Goal: Task Accomplishment & Management: Manage account settings

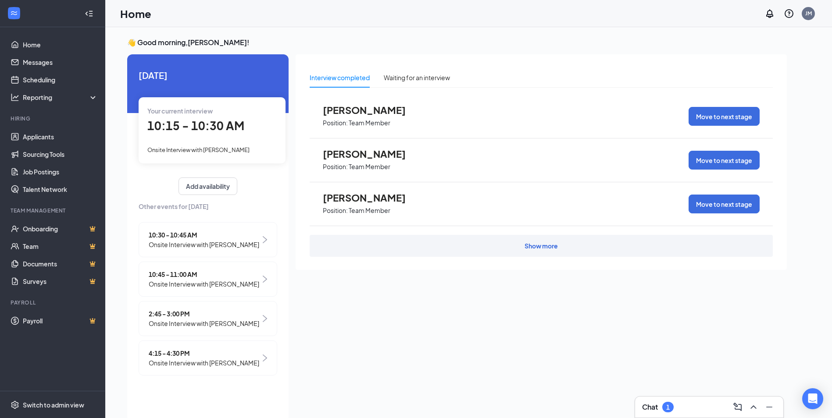
click at [689, 408] on div "Chat 1" at bounding box center [709, 407] width 134 height 14
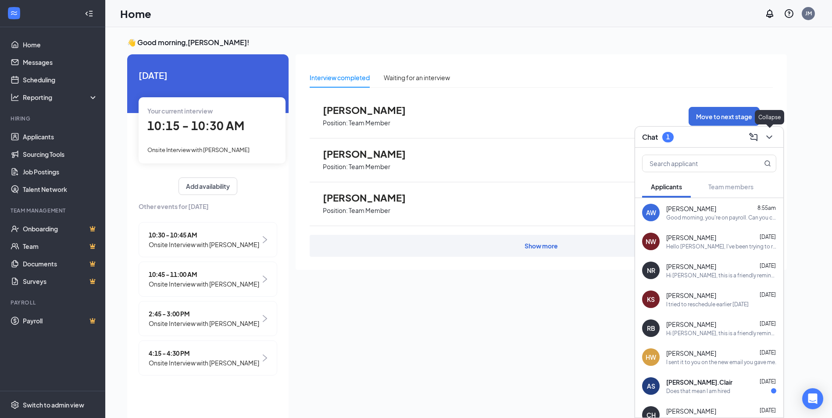
click at [770, 137] on icon "ChevronDown" at bounding box center [769, 138] width 6 height 4
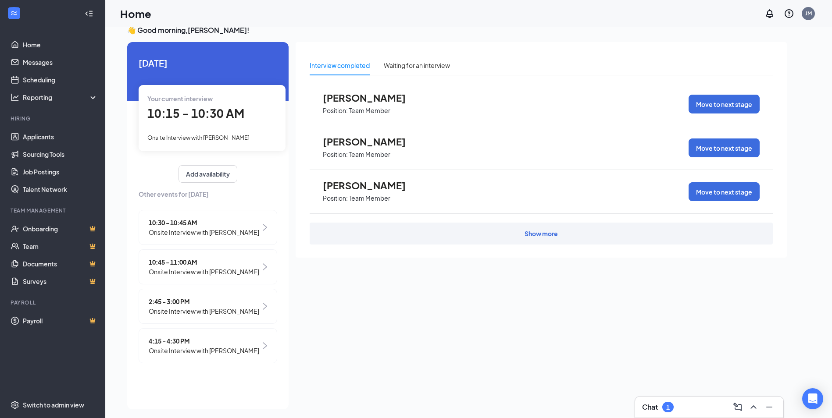
scroll to position [18, 0]
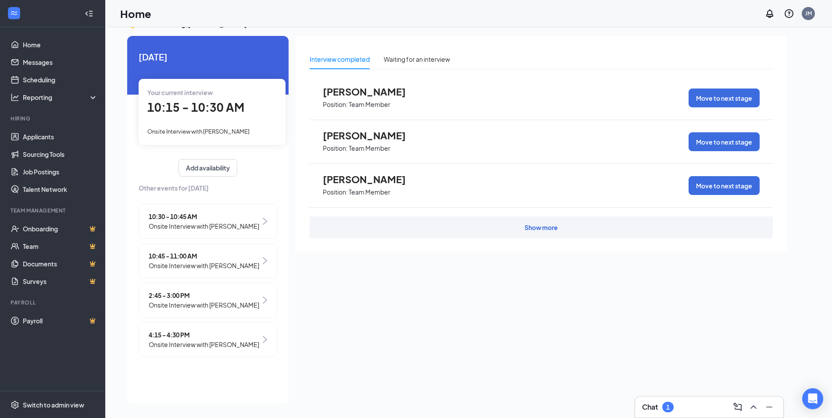
click at [261, 219] on div "10:30 - 10:45 AM Onsite Interview with [PERSON_NAME]" at bounding box center [208, 221] width 139 height 35
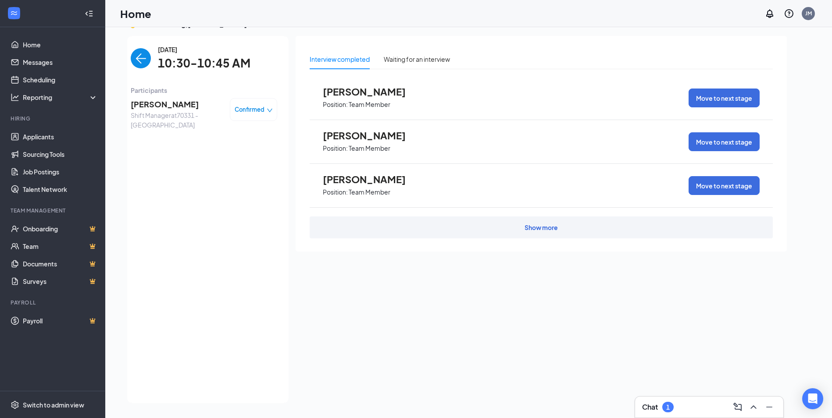
click at [259, 104] on div "Confirmed" at bounding box center [253, 109] width 47 height 23
click at [256, 112] on span "Confirmed" at bounding box center [250, 109] width 30 height 9
click at [216, 99] on span "[PERSON_NAME]" at bounding box center [177, 104] width 92 height 12
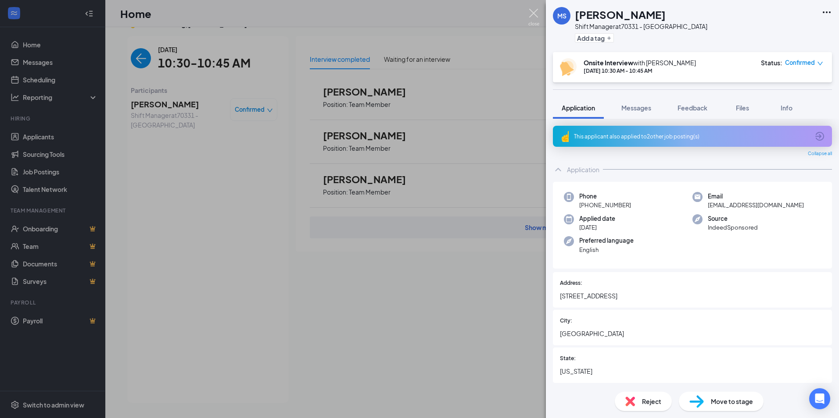
click at [533, 14] on img at bounding box center [533, 17] width 11 height 17
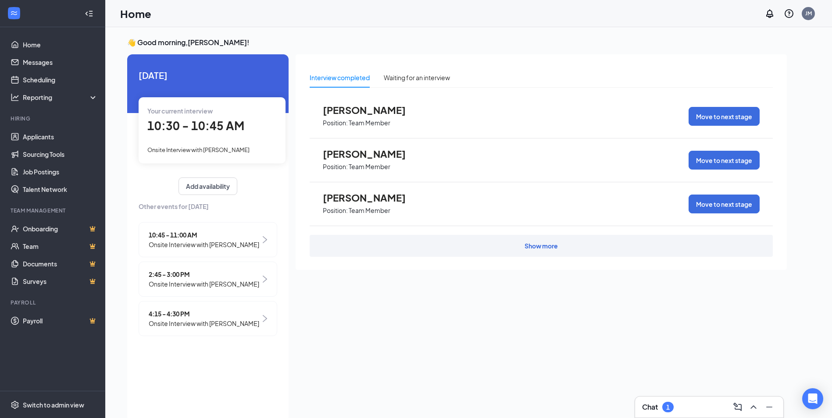
click at [265, 239] on div "10:45 - 11:00 AM Onsite Interview with Rebecca Webster" at bounding box center [208, 239] width 139 height 35
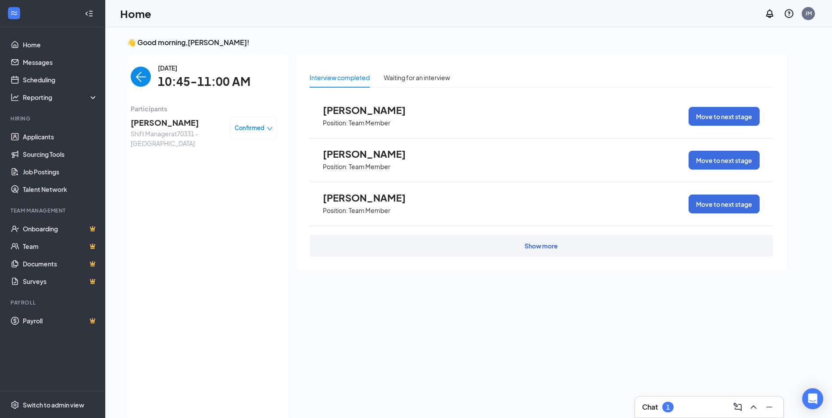
scroll to position [4, 0]
